Goal: Information Seeking & Learning: Find specific page/section

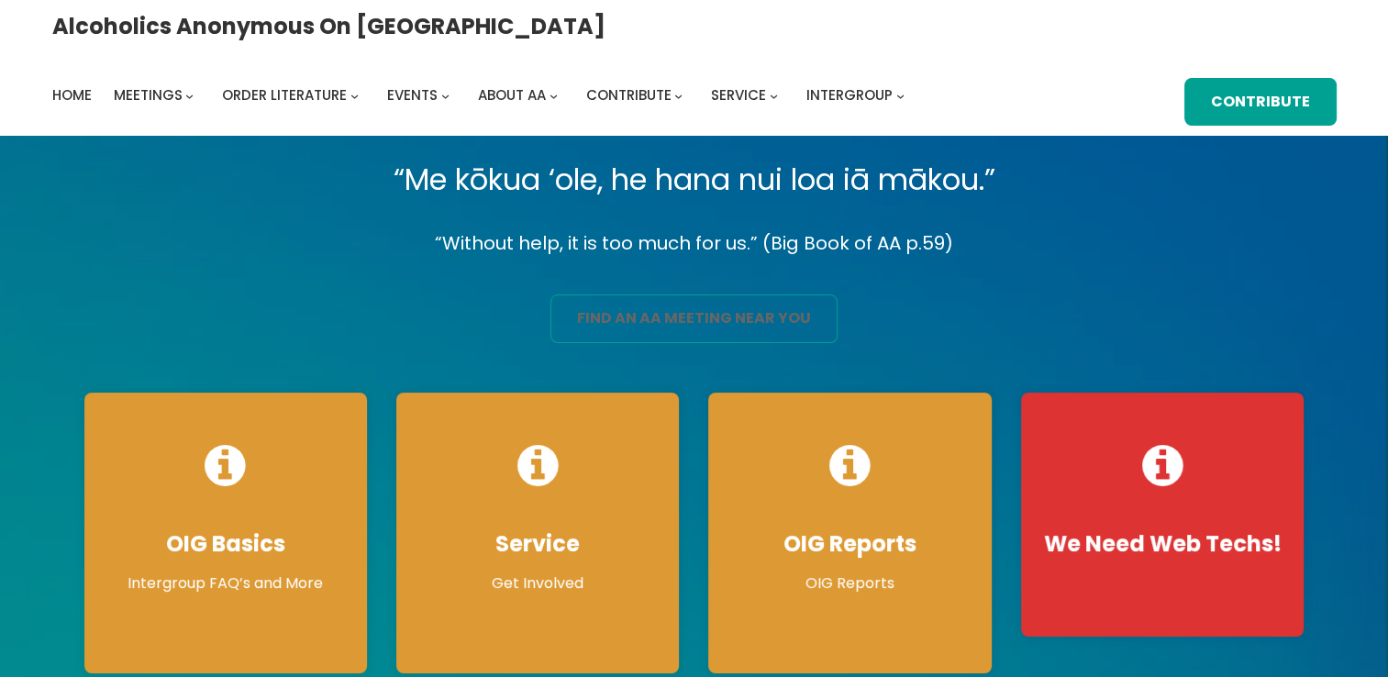
click at [761, 314] on link "find an aa meeting near you" at bounding box center [694, 319] width 287 height 49
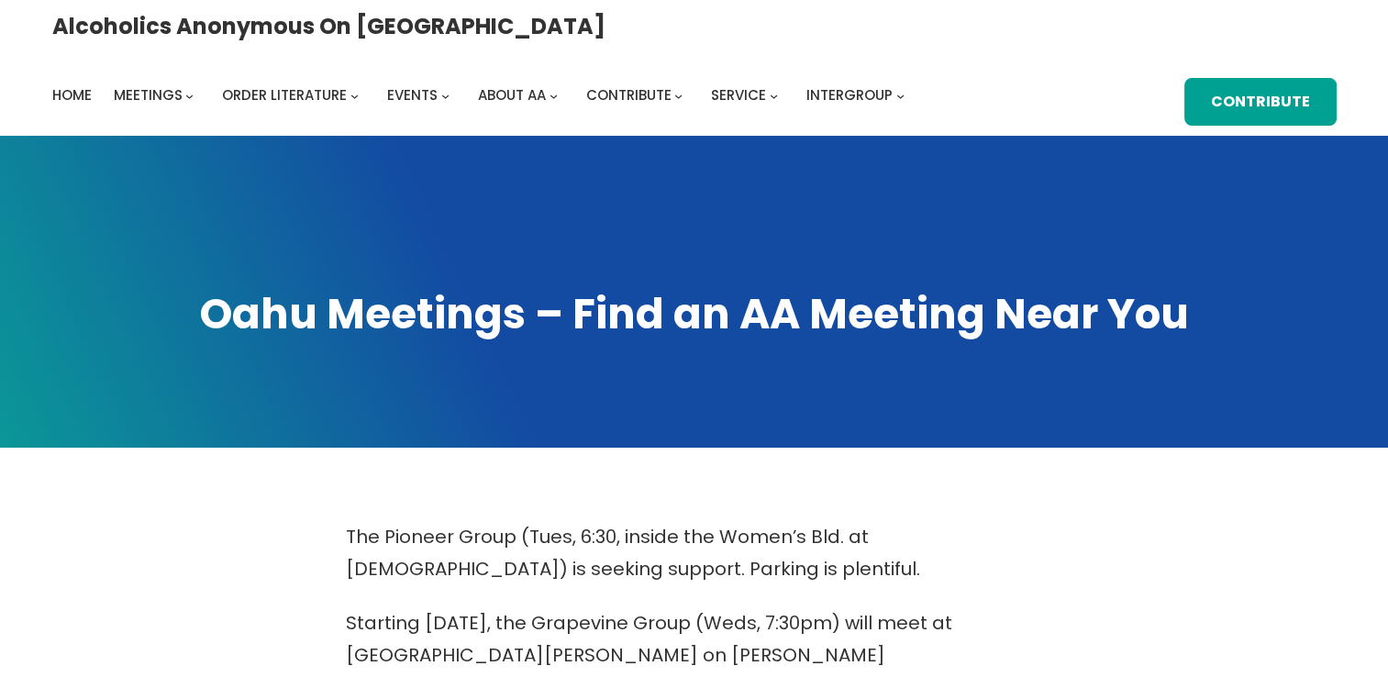
scroll to position [592, 0]
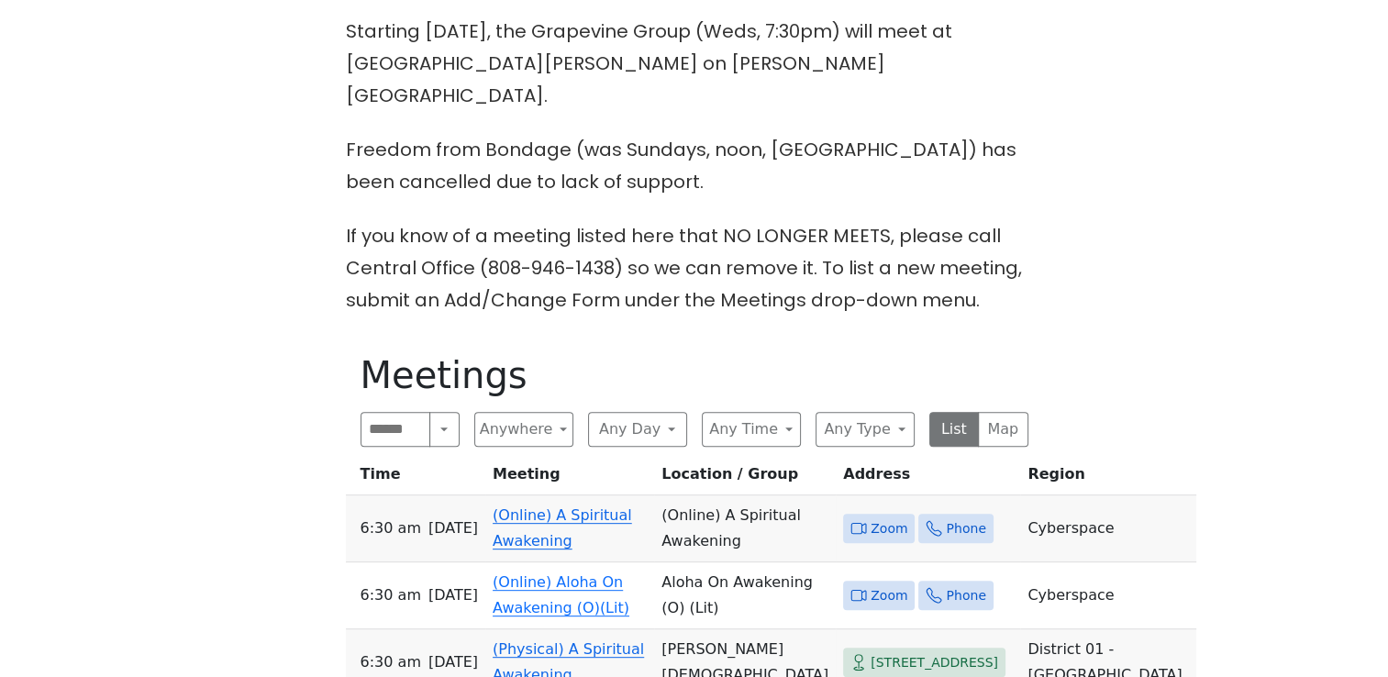
click at [871, 518] on span "Zoom" at bounding box center [889, 529] width 37 height 23
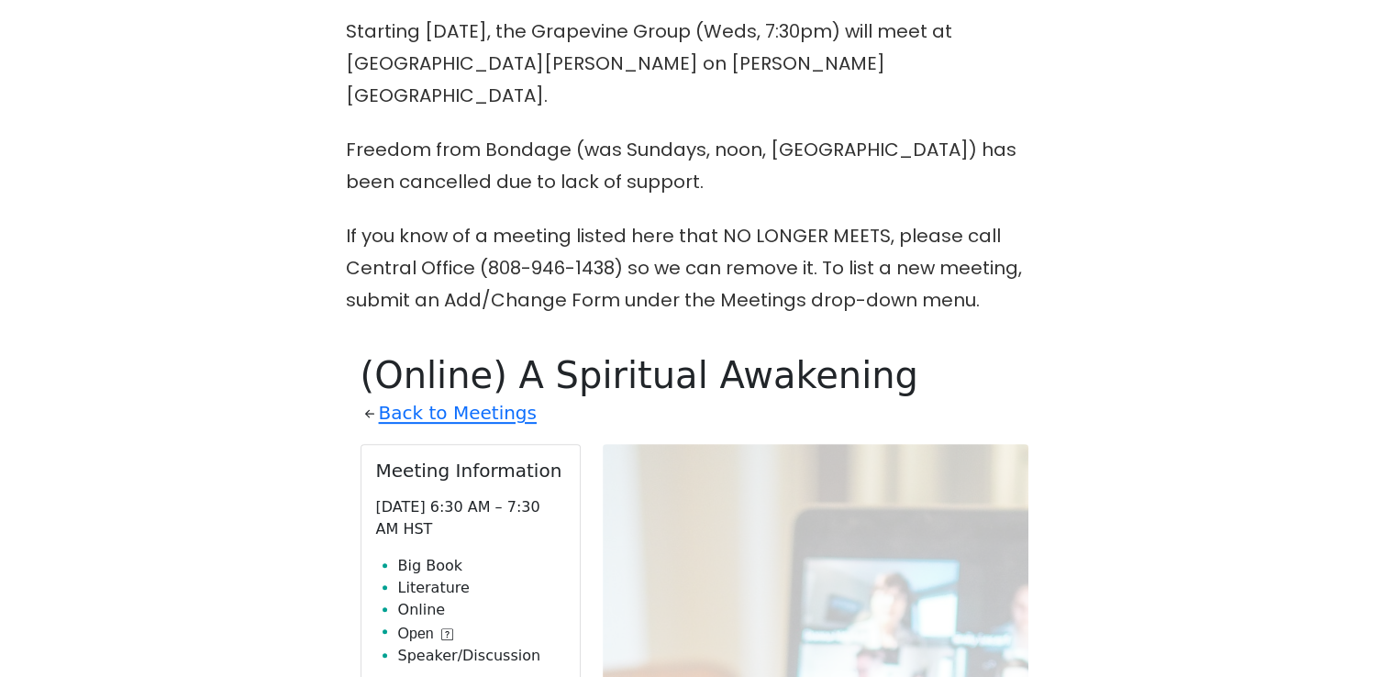
scroll to position [898, 0]
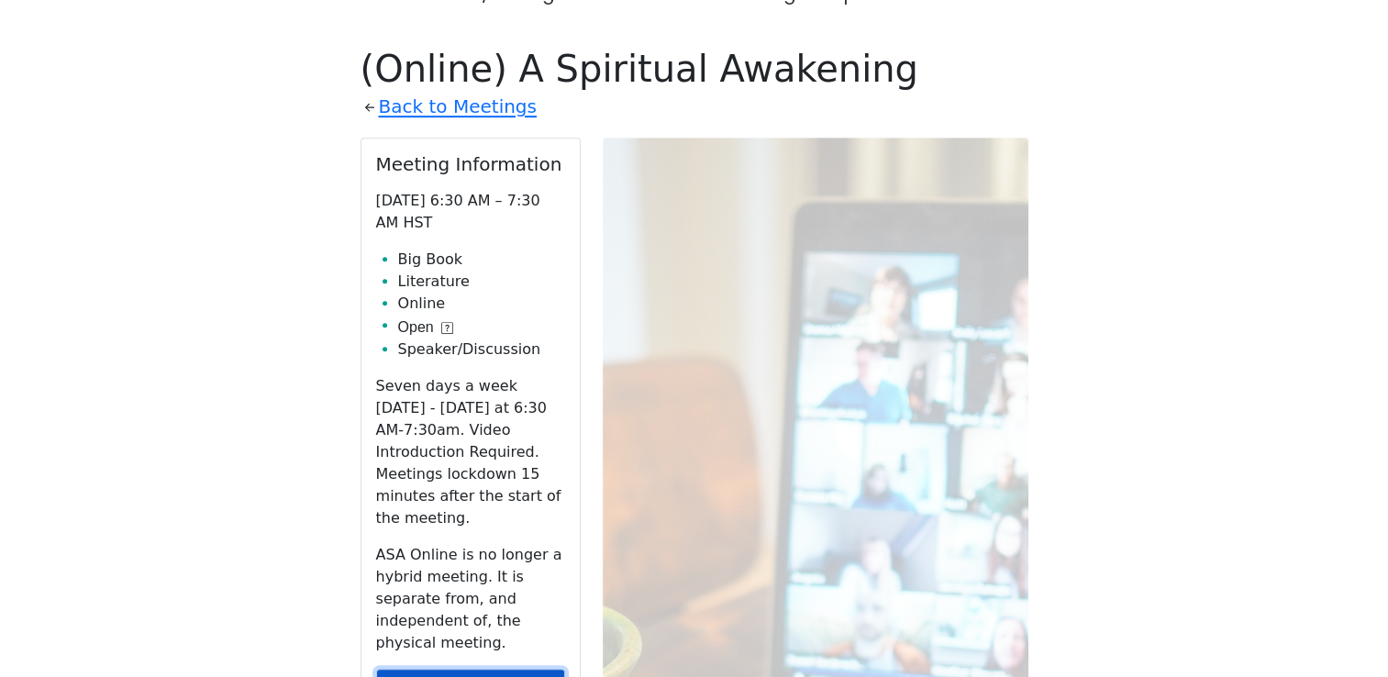
click at [529, 669] on link "Zoom" at bounding box center [470, 686] width 189 height 35
